Goal: Information Seeking & Learning: Learn about a topic

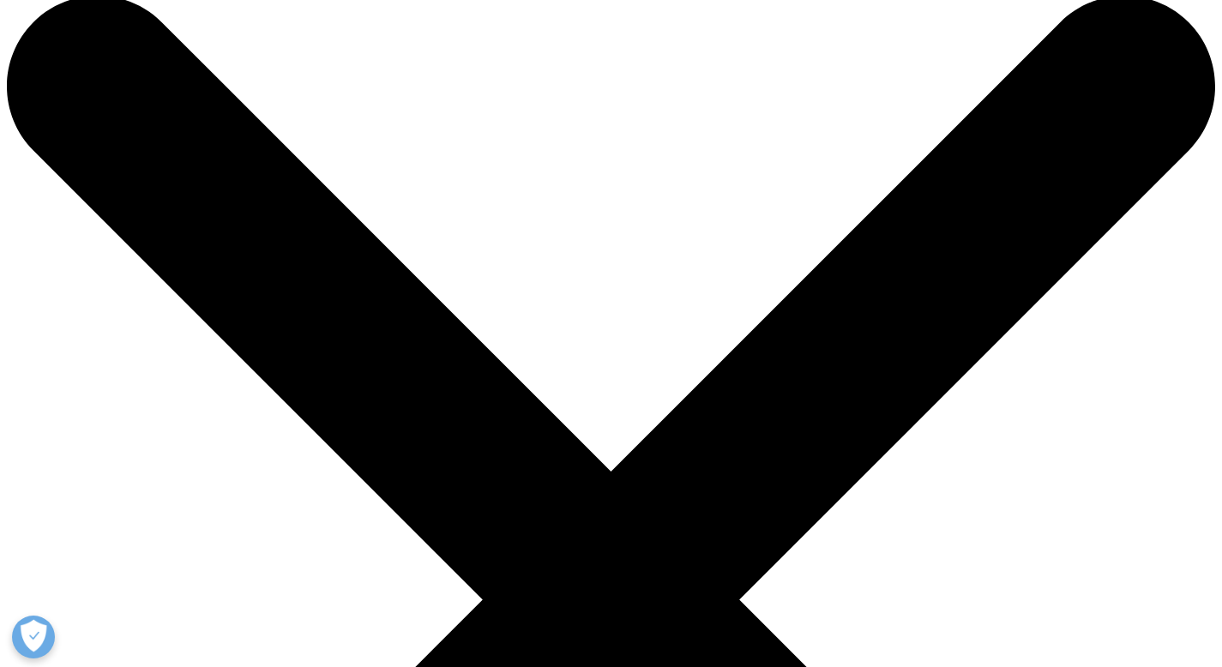
scroll to position [28, 0]
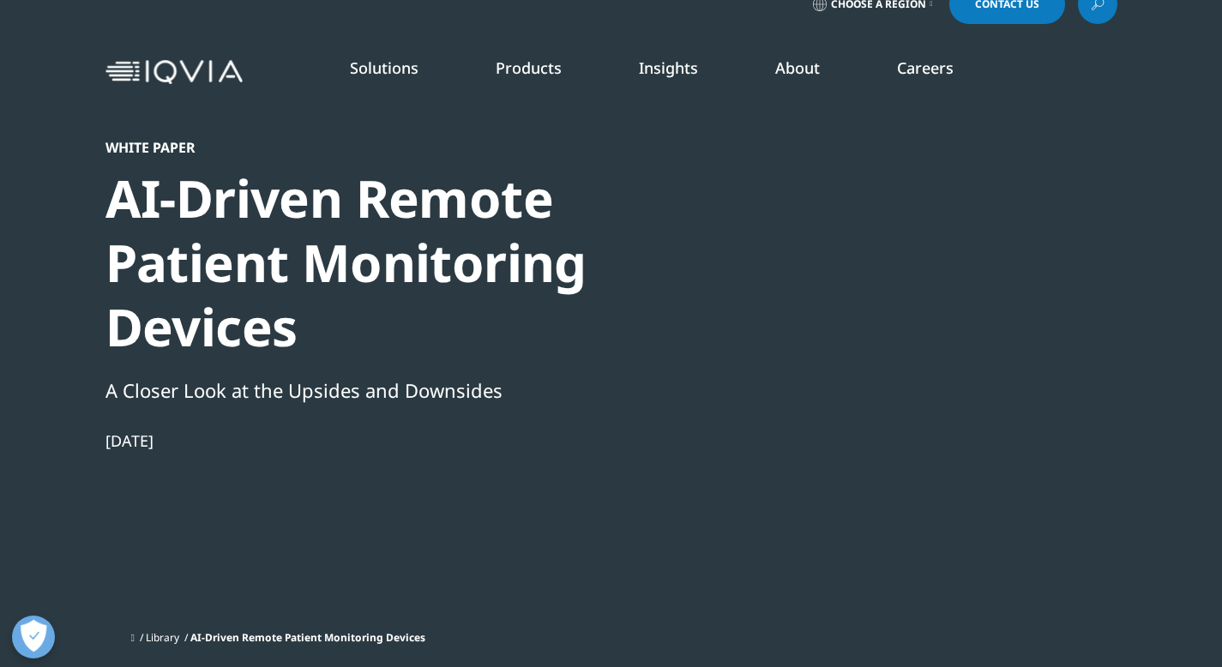
click at [729, 186] on link "Global Talent Network" at bounding box center [753, 187] width 274 height 19
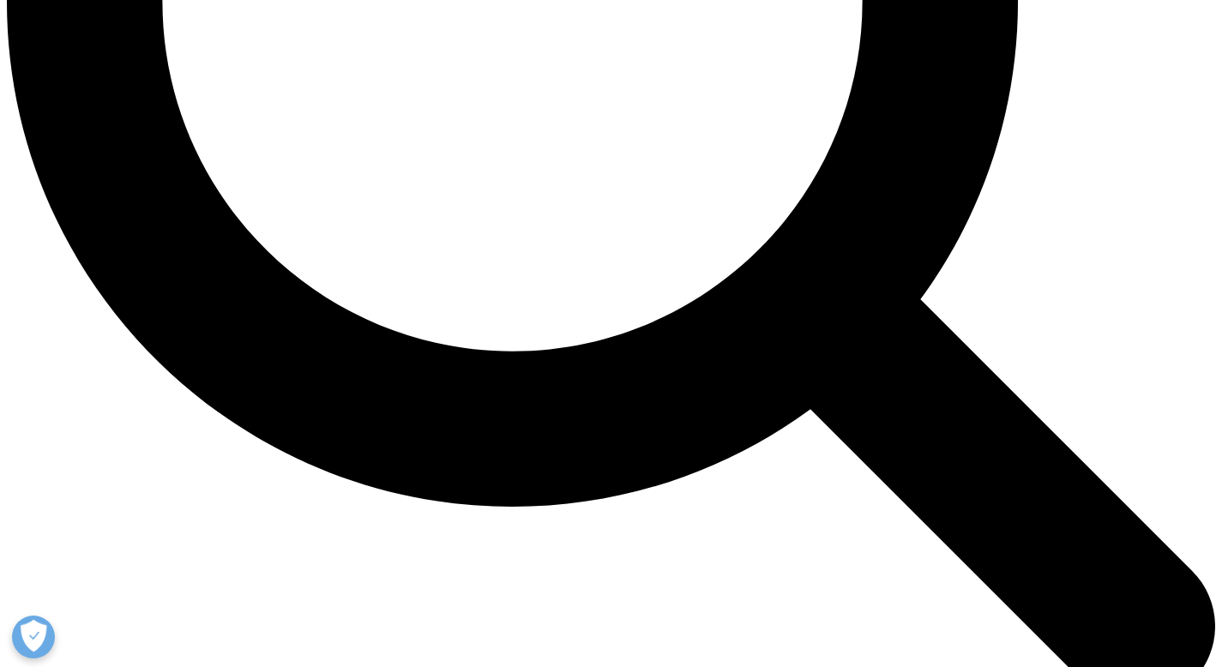
scroll to position [1742, 0]
